Goal: Information Seeking & Learning: Learn about a topic

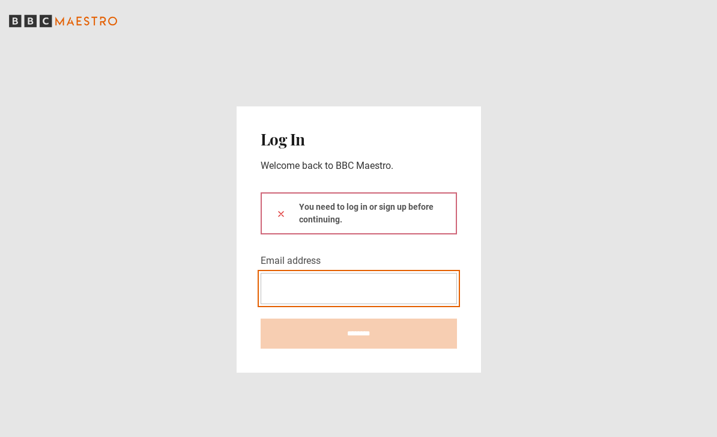
click at [404, 299] on input "Email address" at bounding box center [359, 288] width 196 height 31
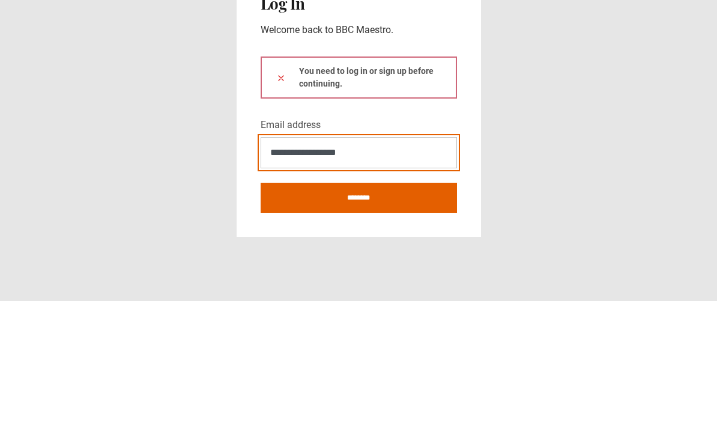
type input "**********"
click at [280, 207] on button at bounding box center [281, 213] width 10 height 13
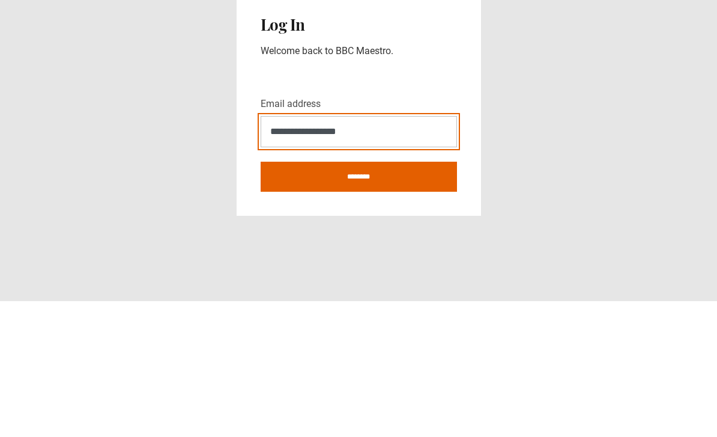
click at [358, 297] on input "********" at bounding box center [359, 312] width 196 height 30
type input "**********"
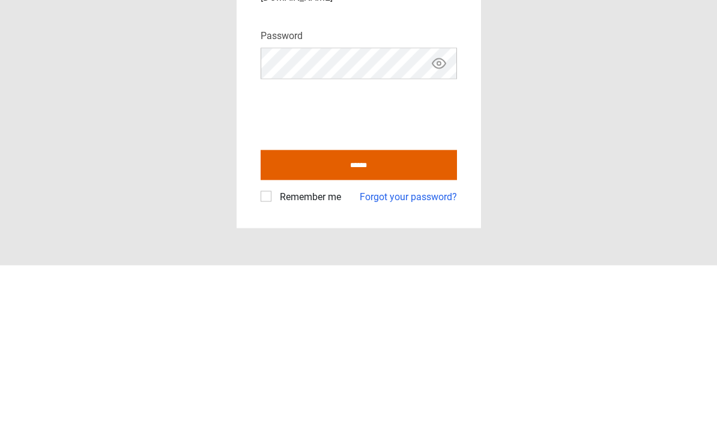
scroll to position [38, 0]
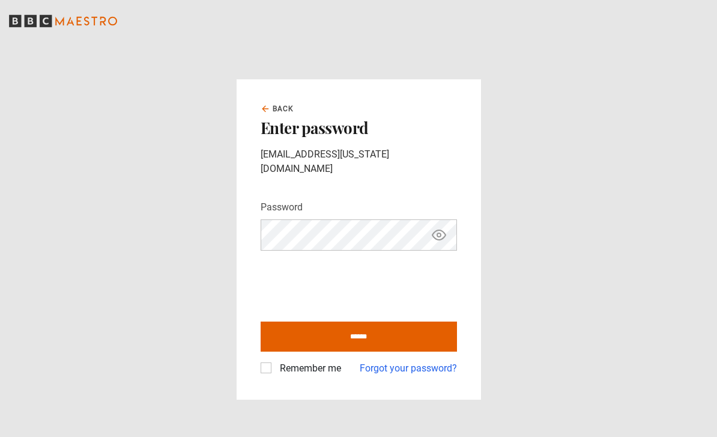
click at [258, 340] on div "Back Enter password dylanmf@hawaii.edu Password Your password is hidden ****** …" at bounding box center [359, 238] width 244 height 319
click at [275, 361] on label "Remember me" at bounding box center [308, 368] width 66 height 14
click at [372, 321] on input "******" at bounding box center [359, 336] width 196 height 30
type input "**********"
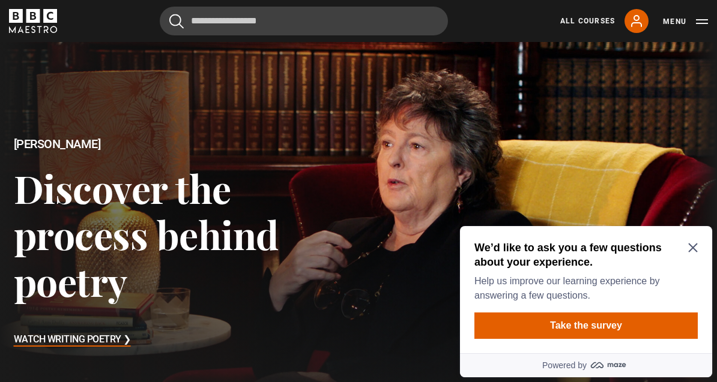
click at [690, 244] on icon "Close Maze Prompt" at bounding box center [693, 248] width 10 height 10
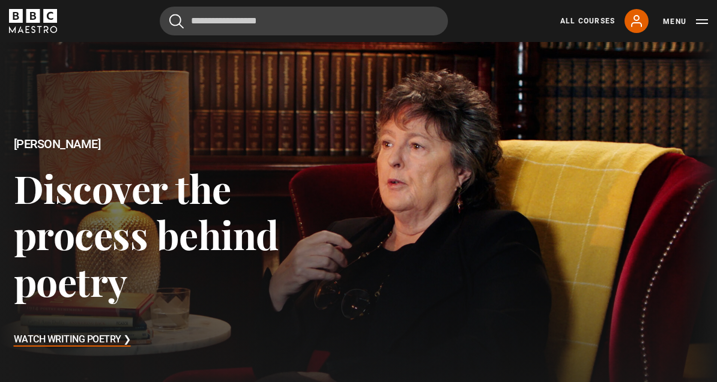
click at [587, 25] on link "All Courses" at bounding box center [587, 21] width 55 height 11
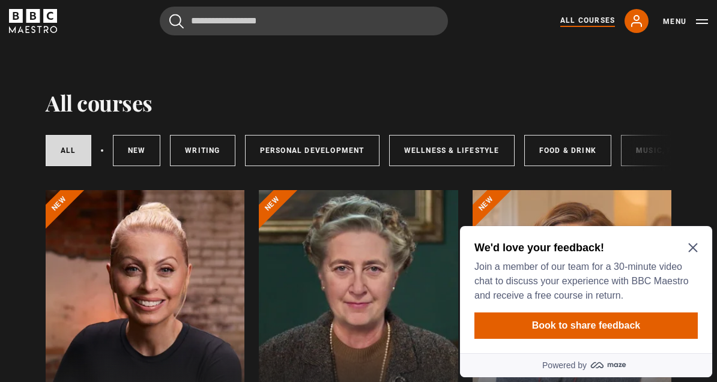
click at [689, 248] on icon "Close Maze Prompt" at bounding box center [693, 248] width 10 height 10
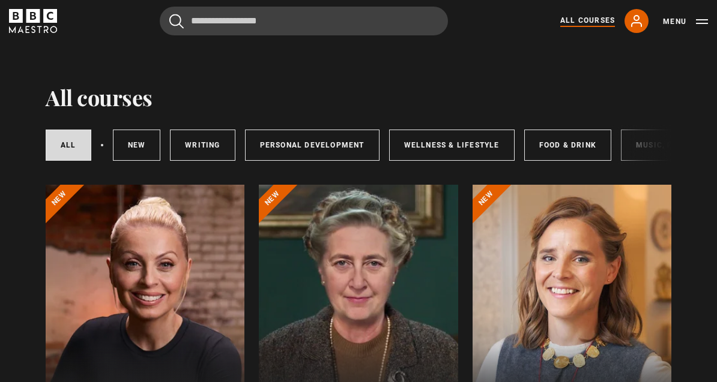
scroll to position [57, 0]
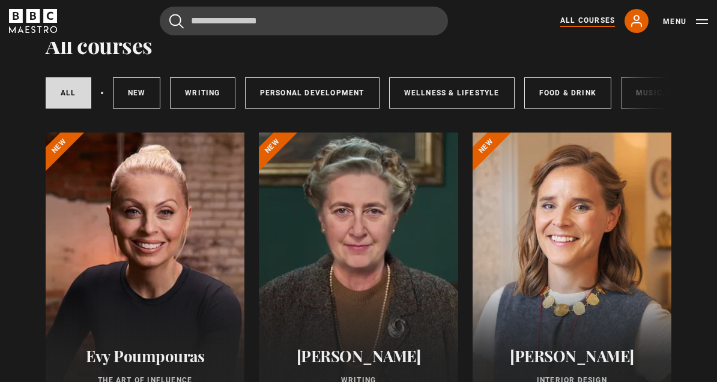
click at [124, 244] on div at bounding box center [145, 277] width 199 height 288
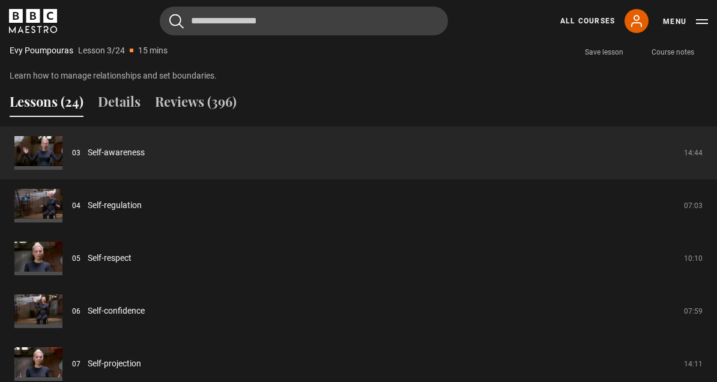
scroll to position [932, 0]
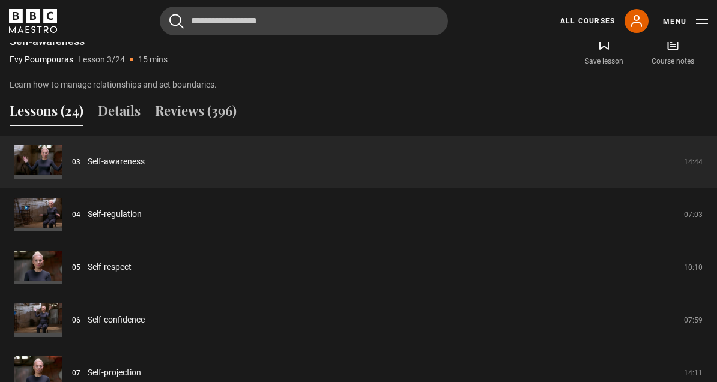
click at [46, 126] on button "Lessons (24)" at bounding box center [47, 113] width 74 height 25
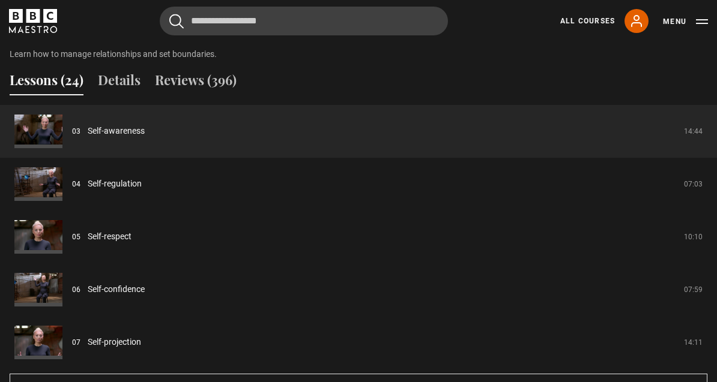
scroll to position [967, 0]
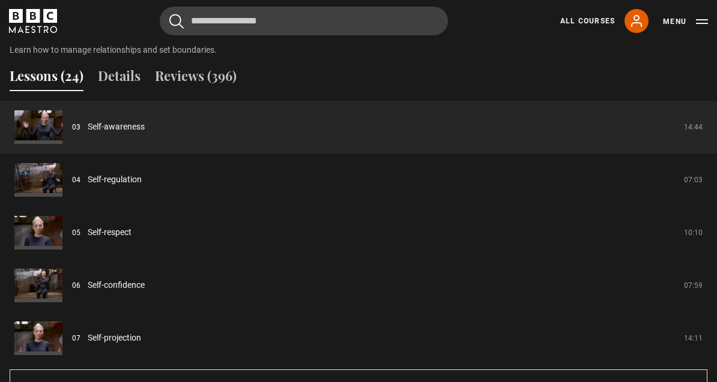
click at [605, 401] on button "Show all 24 lessons" at bounding box center [359, 385] width 698 height 31
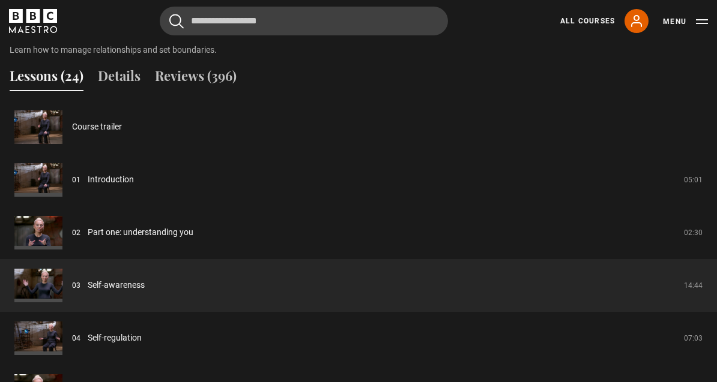
click at [90, 133] on link "Course trailer" at bounding box center [97, 127] width 50 height 13
click at [72, 121] on link "Course trailer" at bounding box center [97, 127] width 50 height 13
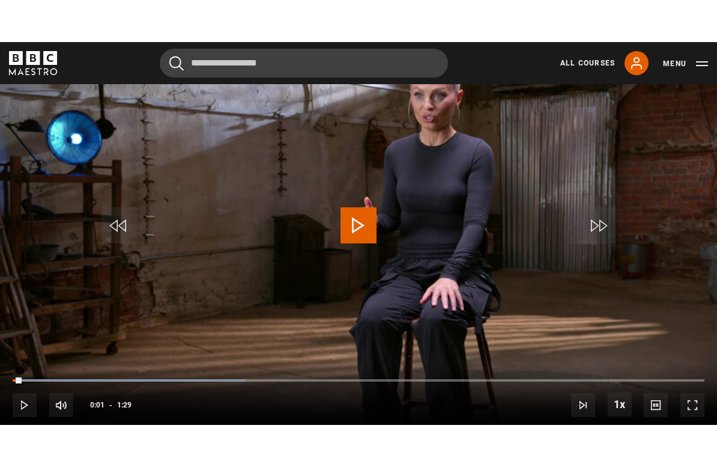
scroll to position [14, 0]
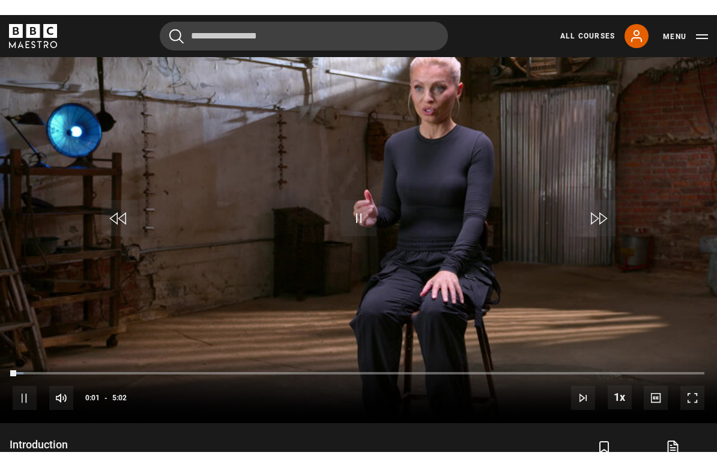
scroll to position [14, 0]
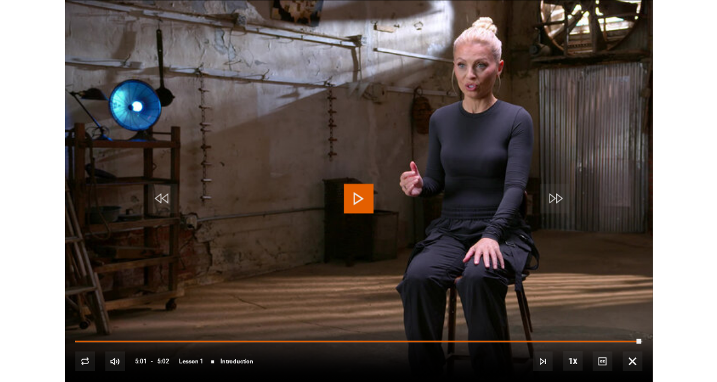
scroll to position [564, 0]
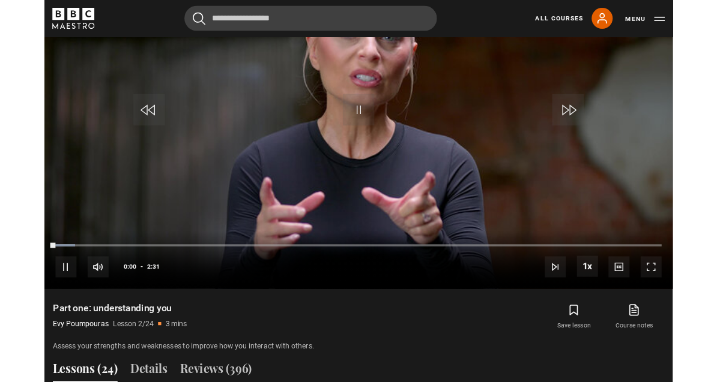
scroll to position [630, 0]
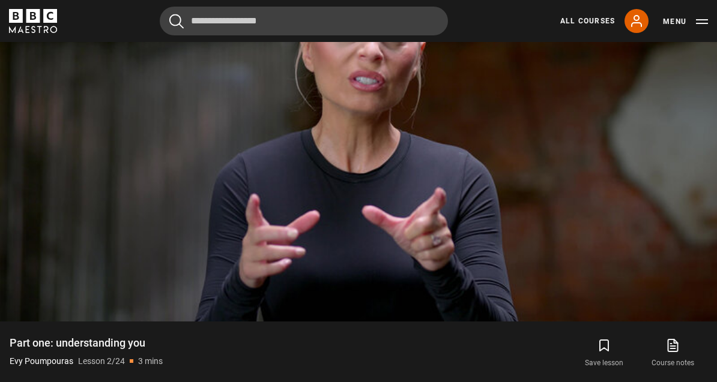
click at [664, 256] on video-js "Video Player is loading. Play Lesson Part one: understanding you 10s Skip Back …" at bounding box center [358, 119] width 717 height 403
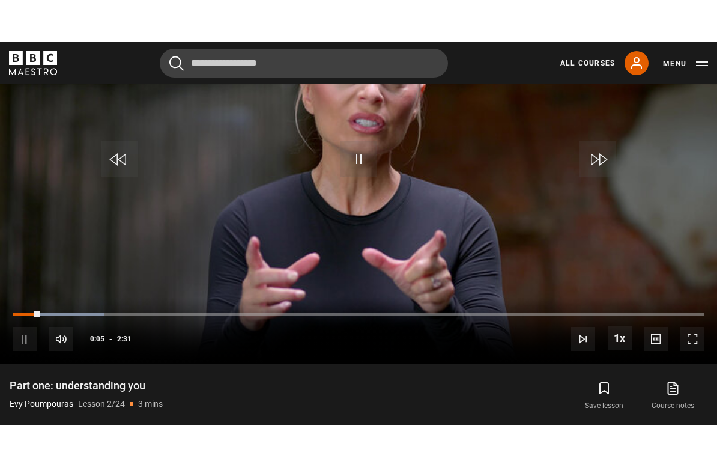
scroll to position [14, 0]
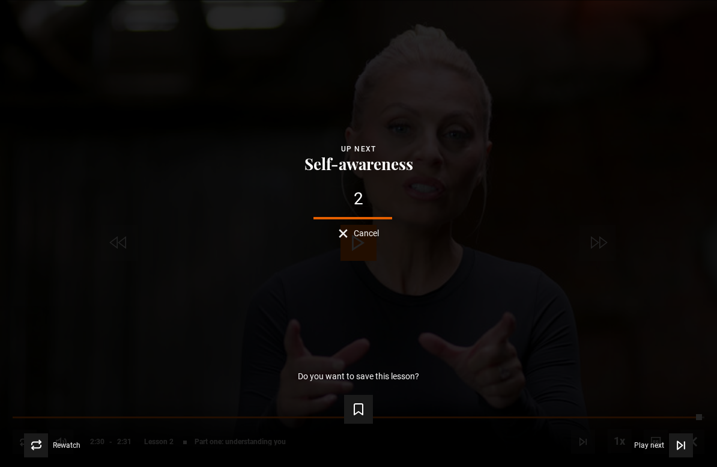
click at [16, 228] on div "Lesson Completed Up next Self-awareness 2 Cancel Do you want to save this lesso…" at bounding box center [358, 233] width 717 height 467
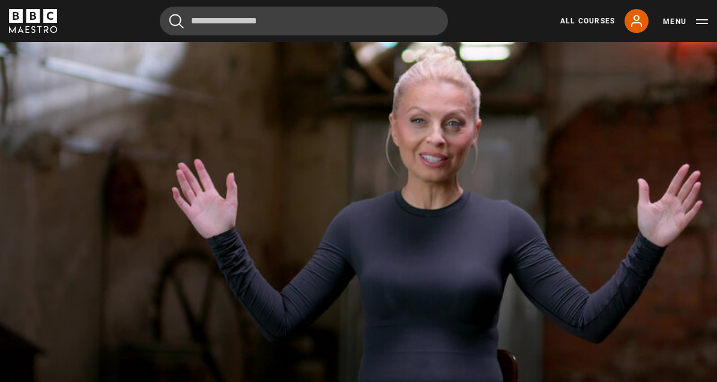
scroll to position [519, 0]
click at [650, 300] on video-js "Video Player is loading. Play Lesson Self-awareness 10s Skip Back 10 seconds Pa…" at bounding box center [358, 230] width 717 height 403
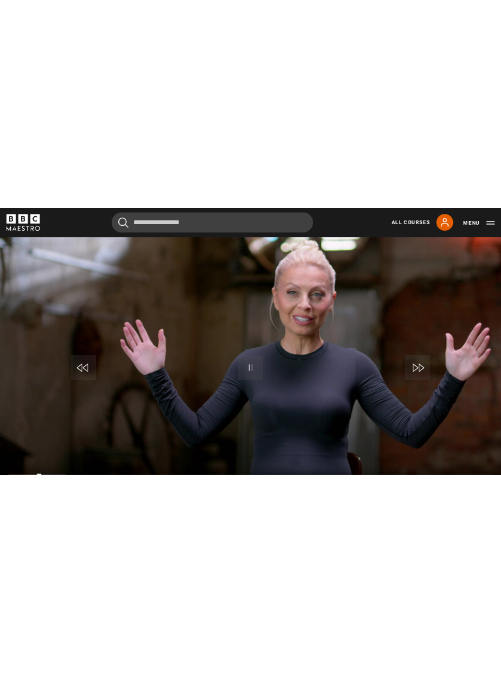
scroll to position [14, 0]
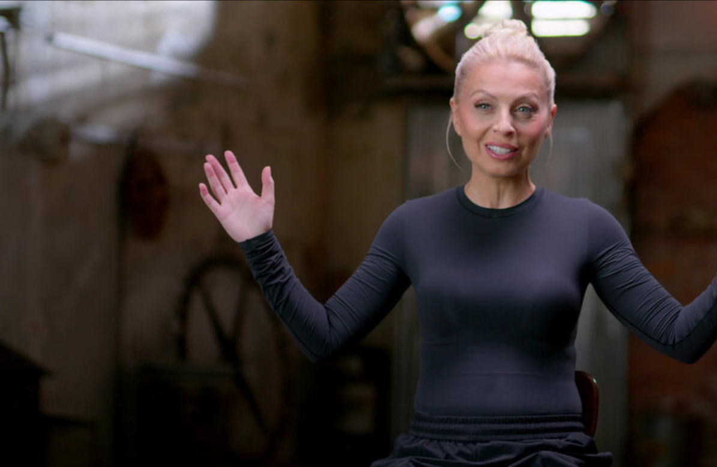
click at [532, 265] on video-js "Video Player is loading. Play Lesson Self-awareness 10s Skip Back 10 seconds Pa…" at bounding box center [358, 233] width 717 height 467
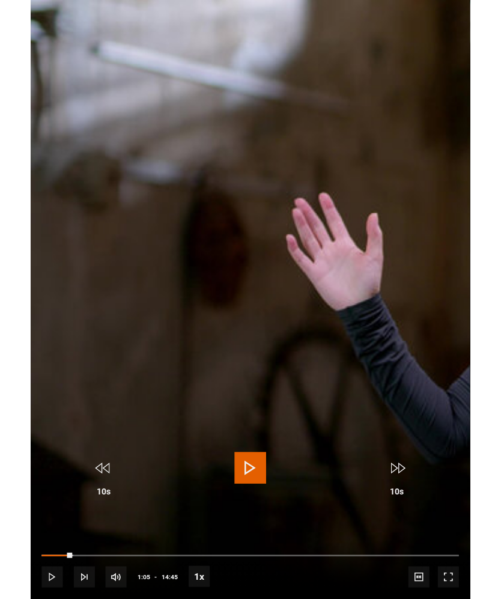
scroll to position [519, 0]
